Goal: Book appointment/travel/reservation

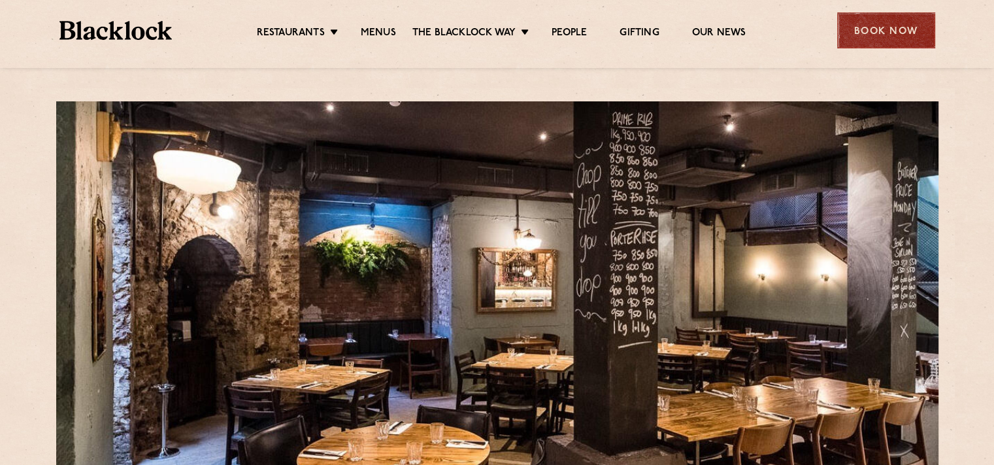
click at [857, 33] on div "Book Now" at bounding box center [886, 30] width 98 height 36
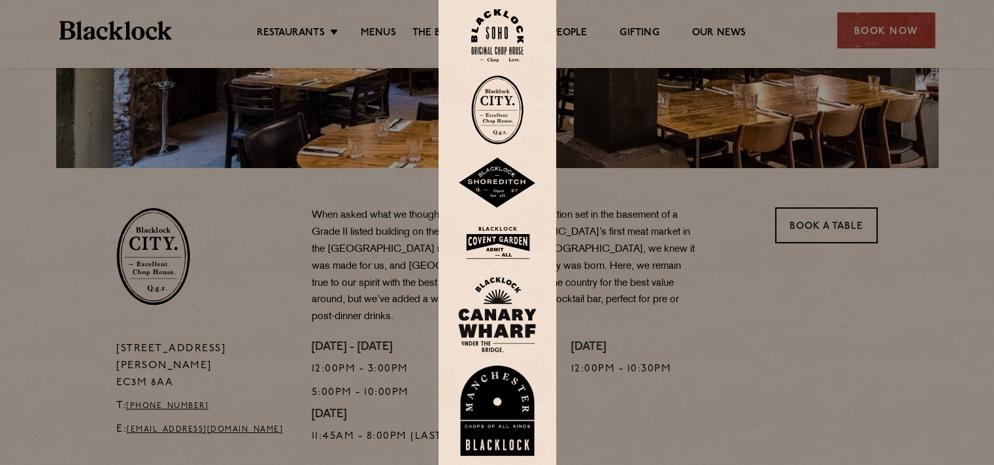
scroll to position [321, 0]
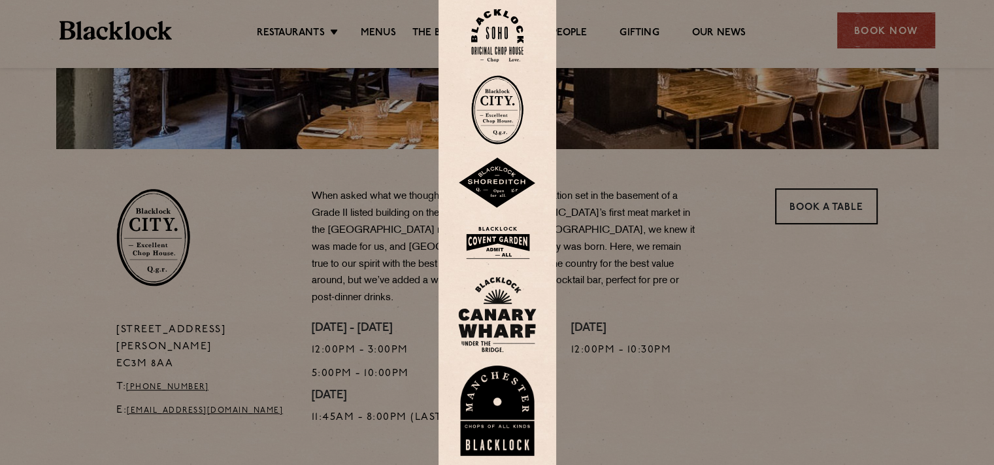
click at [516, 112] on img at bounding box center [497, 109] width 52 height 69
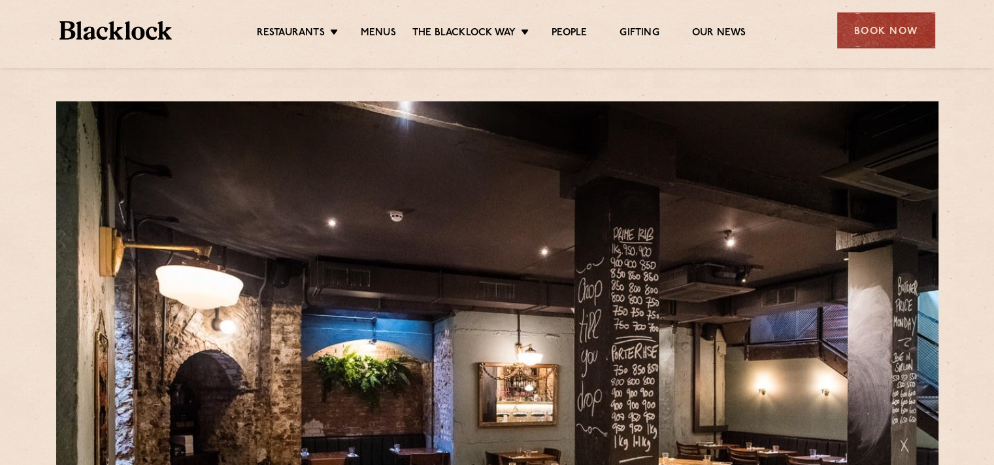
click at [723, 24] on ul "Restaurants Soho City Shoreditch Covent Garden Canary Wharf Manchester Birmingh…" at bounding box center [501, 30] width 658 height 21
click at [708, 32] on link "Our News" at bounding box center [719, 34] width 54 height 14
